Goal: Navigation & Orientation: Go to known website

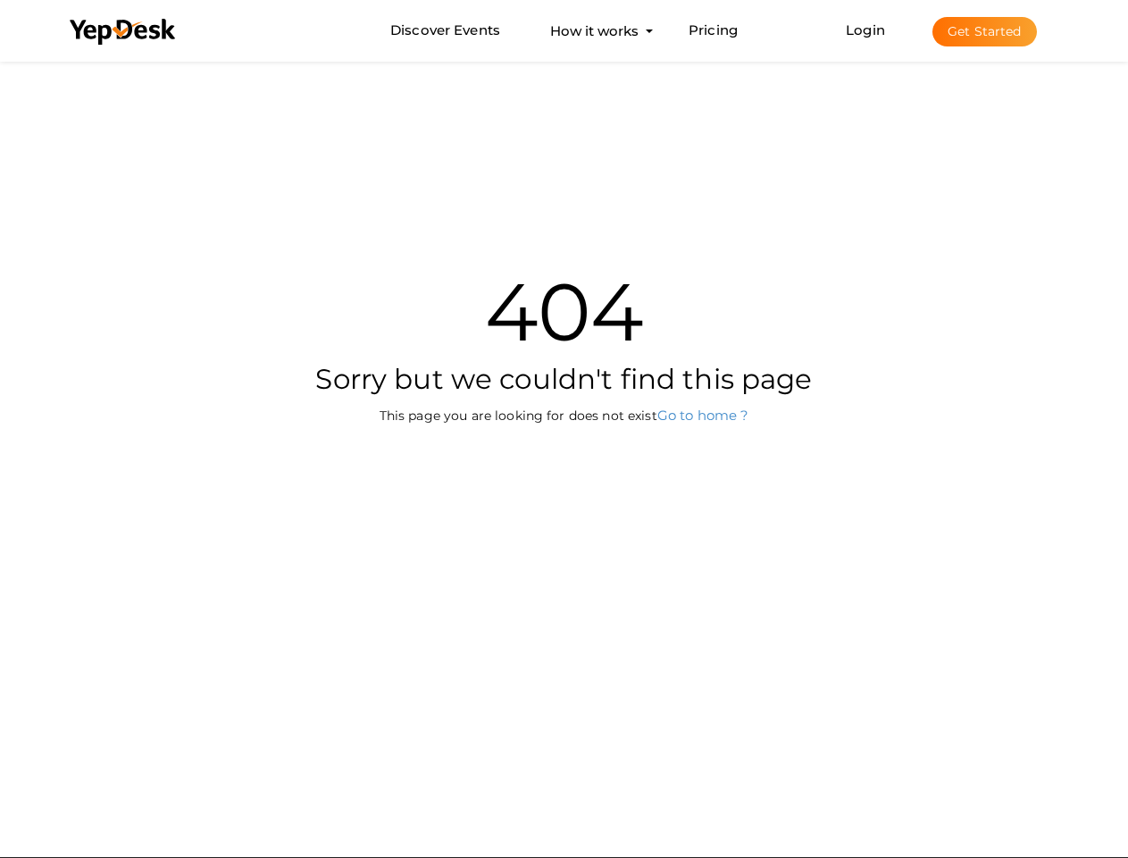
click at [564, 429] on div "404 Sorry but we couldn't find this page This page you are looking for does not…" at bounding box center [564, 326] width 1045 height 539
click at [123, 32] on use at bounding box center [122, 32] width 105 height 26
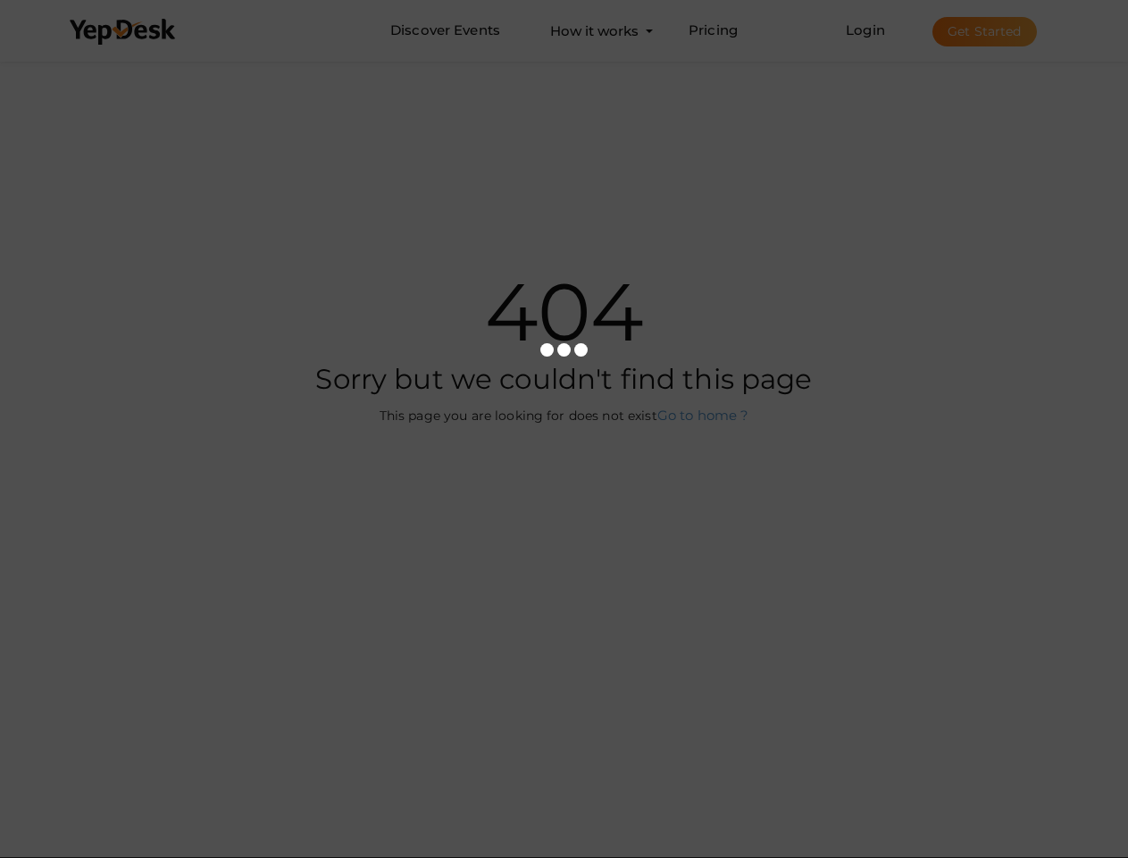
click at [867, 29] on link "Login" at bounding box center [865, 29] width 39 height 17
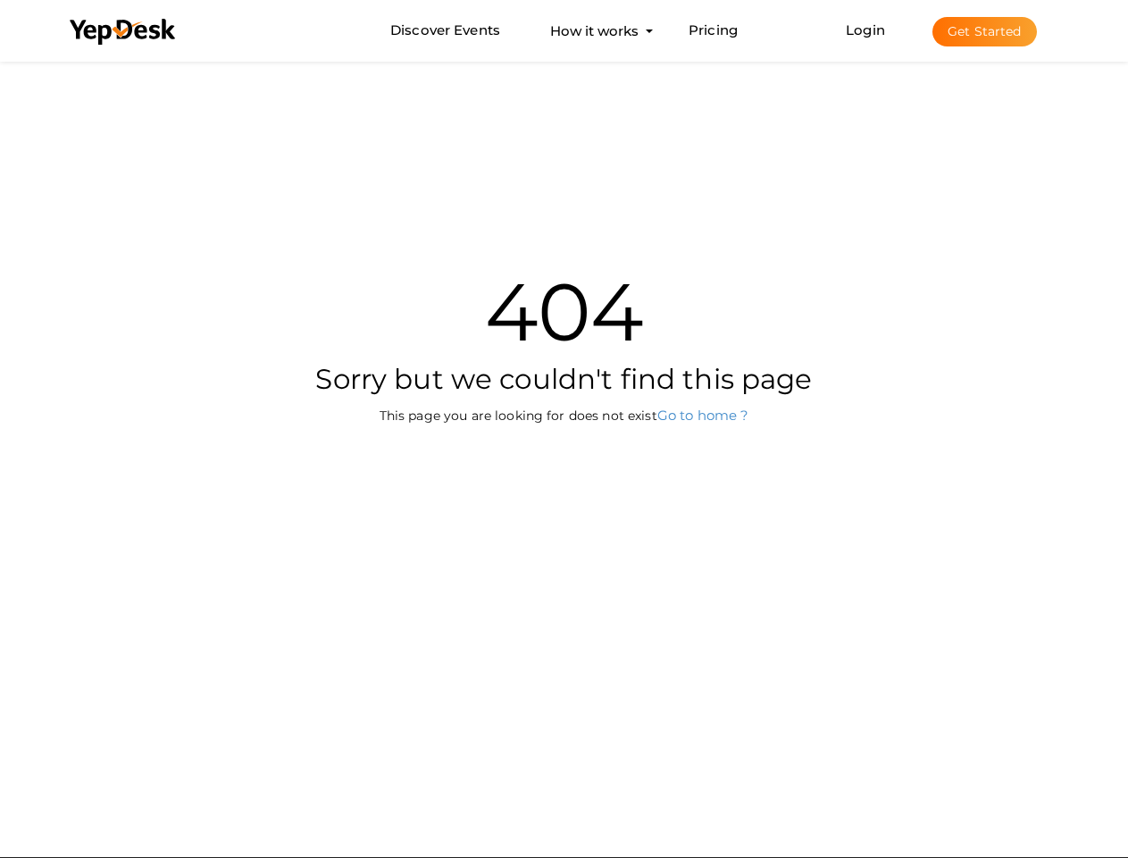
click at [985, 31] on button "Get Started" at bounding box center [985, 31] width 105 height 29
